Goal: Navigation & Orientation: Find specific page/section

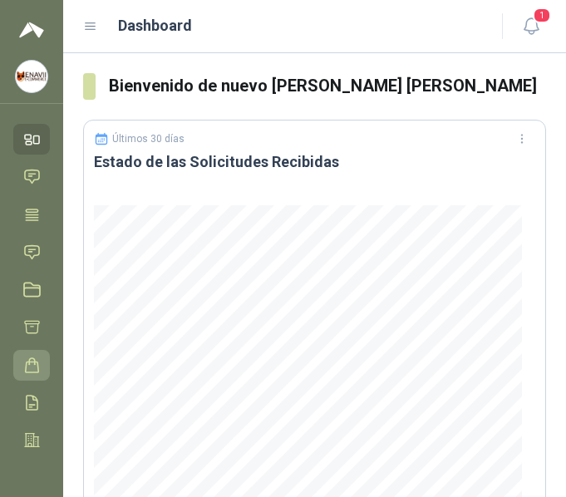
click at [35, 367] on icon at bounding box center [31, 365] width 17 height 17
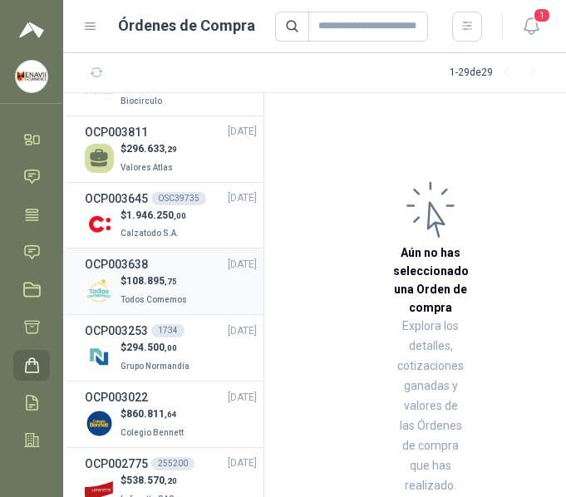
scroll to position [974, 0]
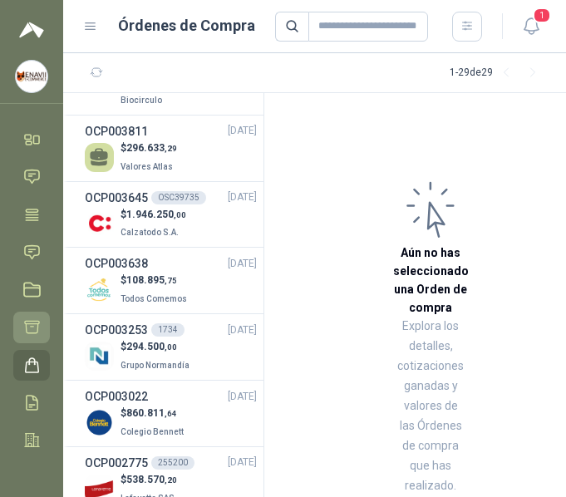
click at [32, 323] on icon at bounding box center [31, 327] width 17 height 17
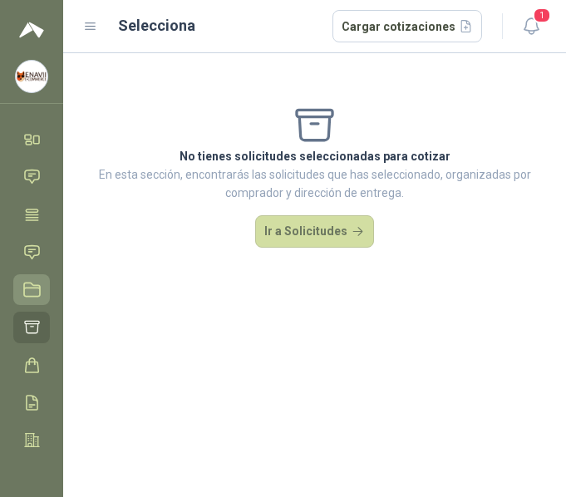
click at [25, 297] on icon at bounding box center [32, 290] width 16 height 13
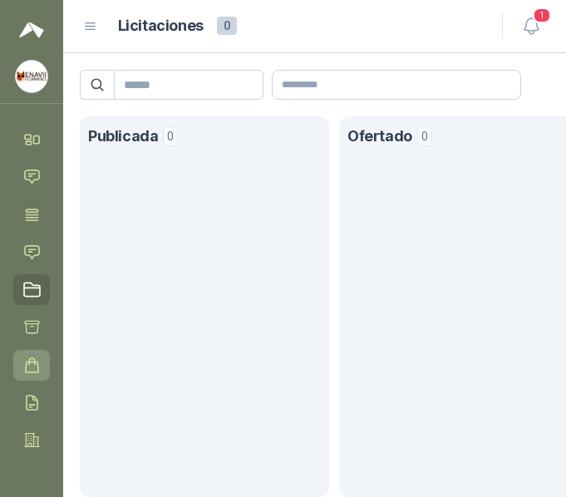
click at [31, 367] on icon at bounding box center [31, 365] width 17 height 17
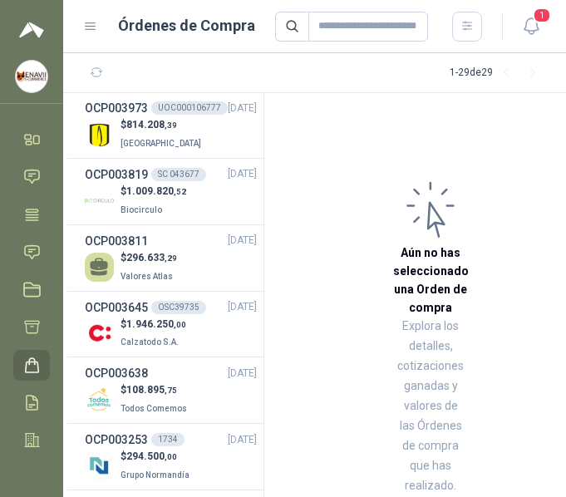
scroll to position [868, 0]
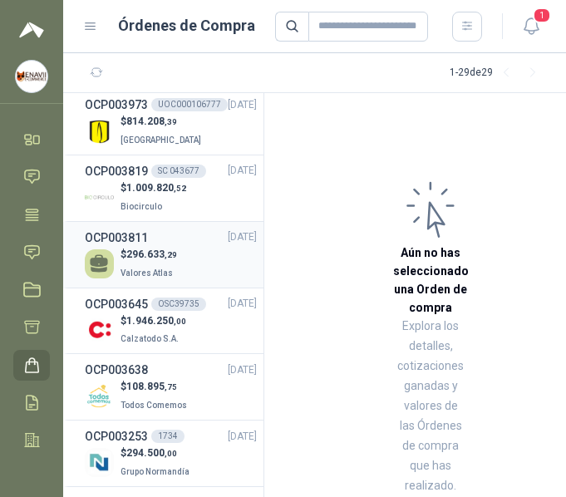
click at [153, 275] on span "Valores Atlas" at bounding box center [147, 273] width 52 height 9
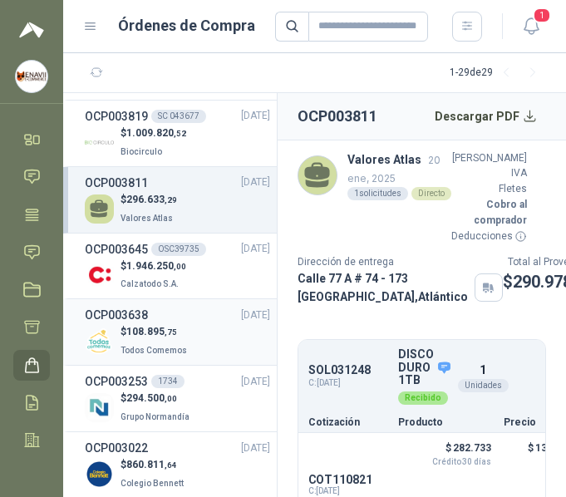
scroll to position [923, 0]
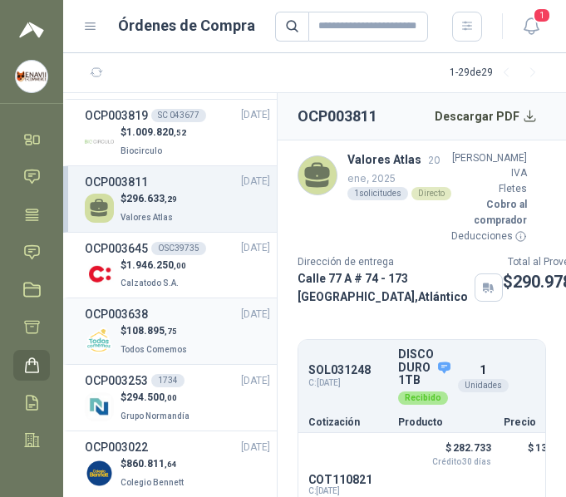
click at [181, 321] on div "OCP003638 [DATE]" at bounding box center [177, 314] width 185 height 18
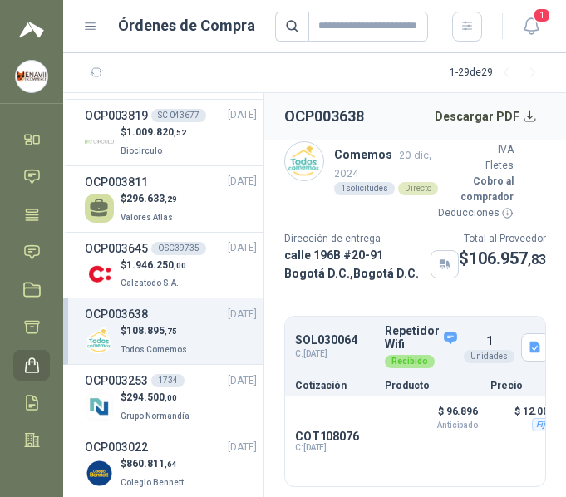
scroll to position [67, 0]
click at [184, 384] on div "OCP003253 1734 [DATE]" at bounding box center [171, 381] width 172 height 18
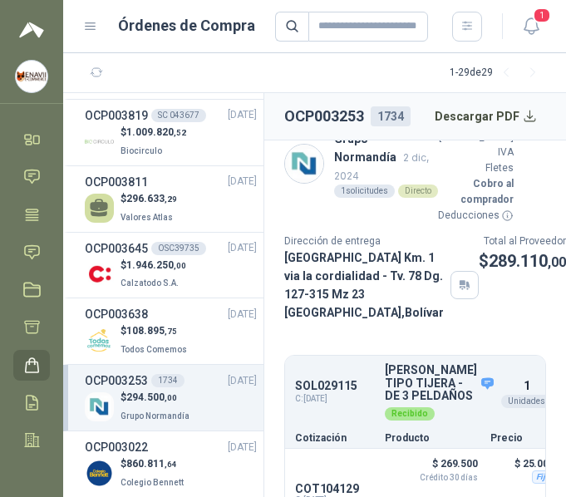
scroll to position [29, 0]
